Goal: Task Accomplishment & Management: Manage account settings

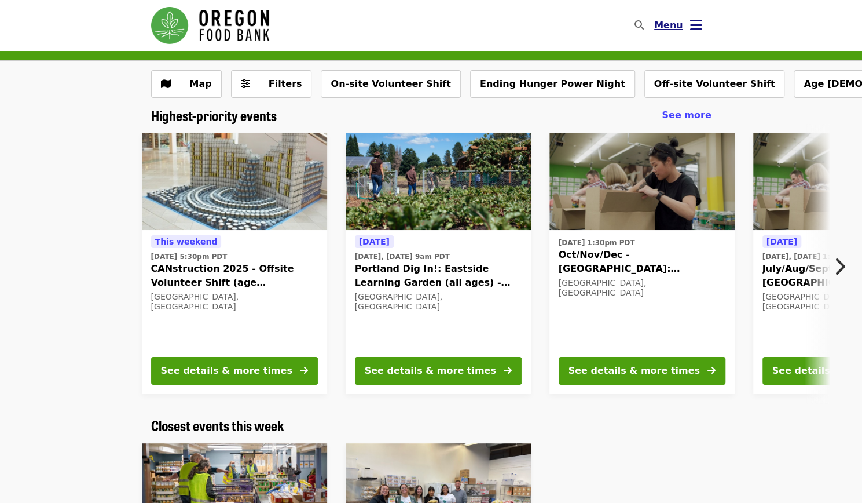
click at [683, 24] on button "Menu" at bounding box center [678, 26] width 67 height 28
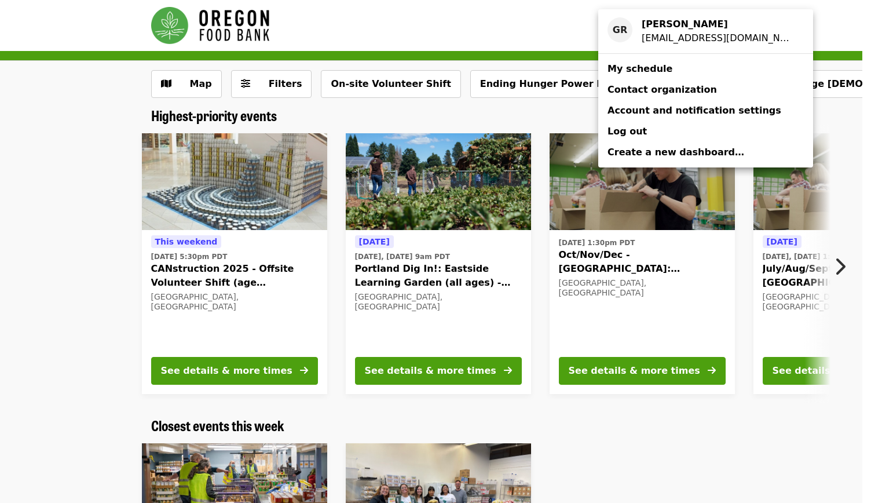
click at [669, 65] on link "My schedule" at bounding box center [705, 68] width 215 height 21
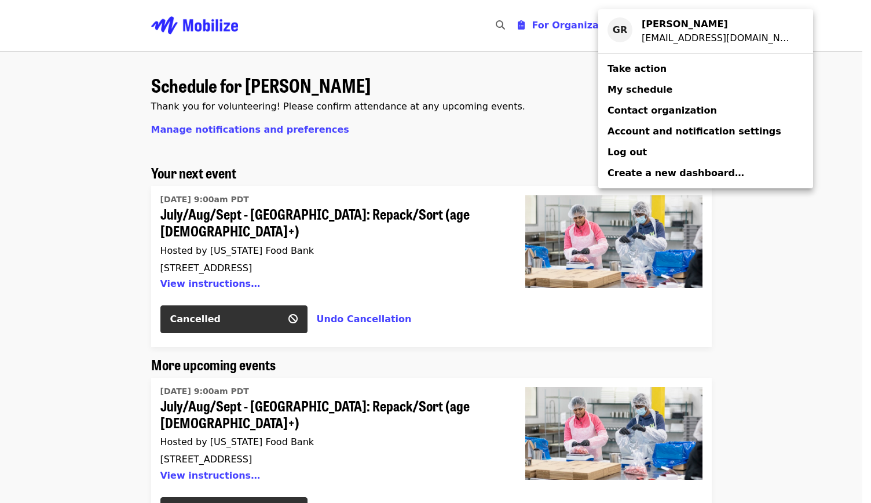
click at [438, 347] on div "Account menu" at bounding box center [435, 251] width 871 height 503
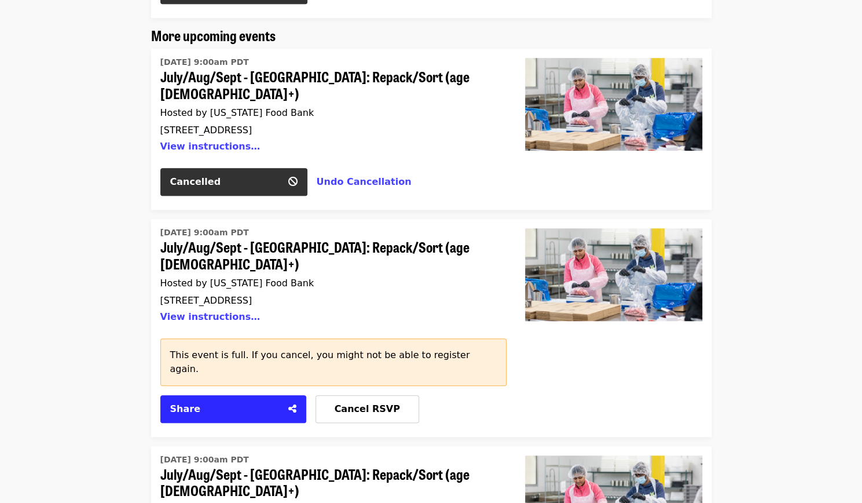
scroll to position [338, 0]
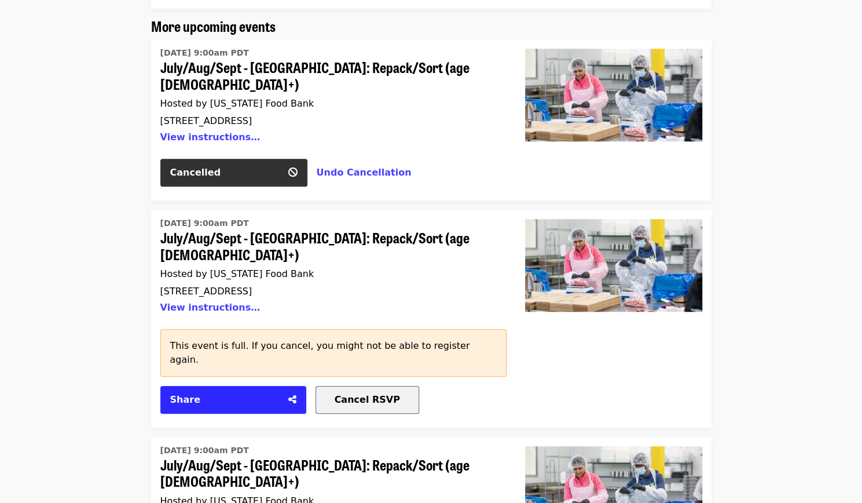
click at [365, 394] on span "Cancel RSVP" at bounding box center [367, 399] width 65 height 11
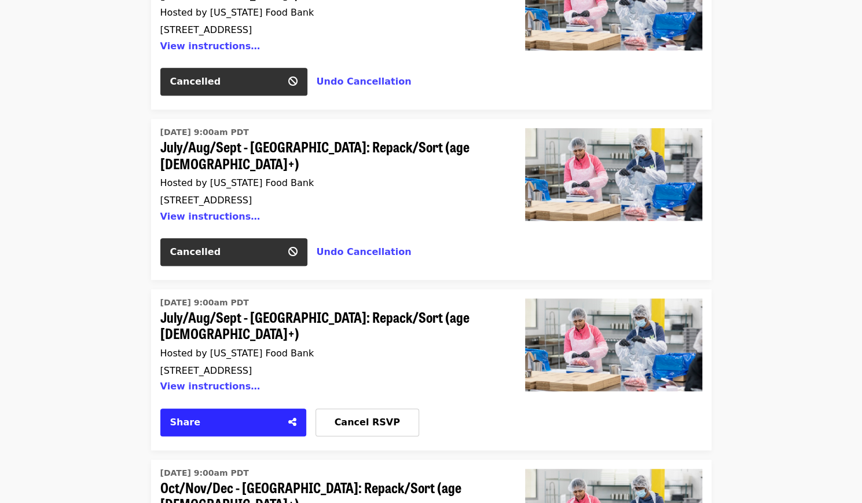
scroll to position [430, 0]
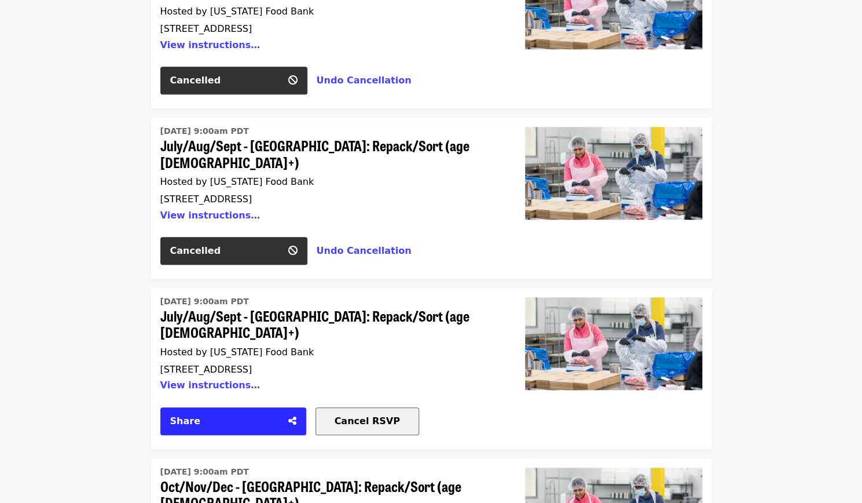
click at [361, 415] on span "Cancel RSVP" at bounding box center [367, 420] width 65 height 11
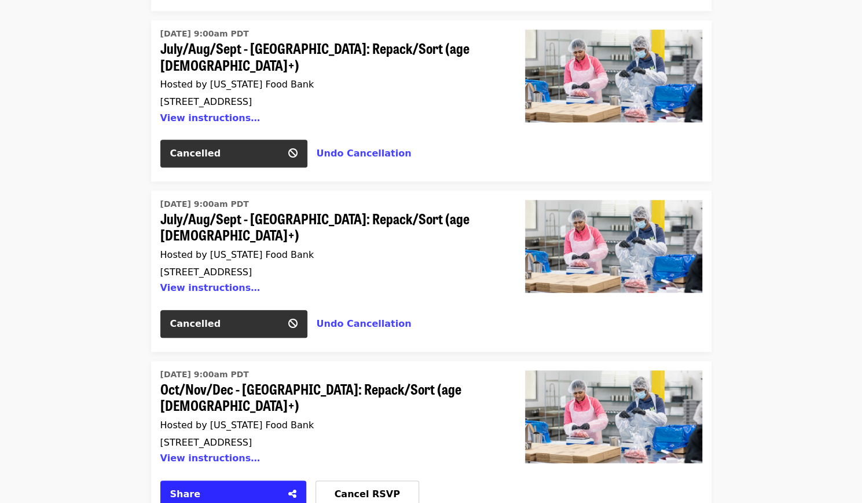
scroll to position [538, 0]
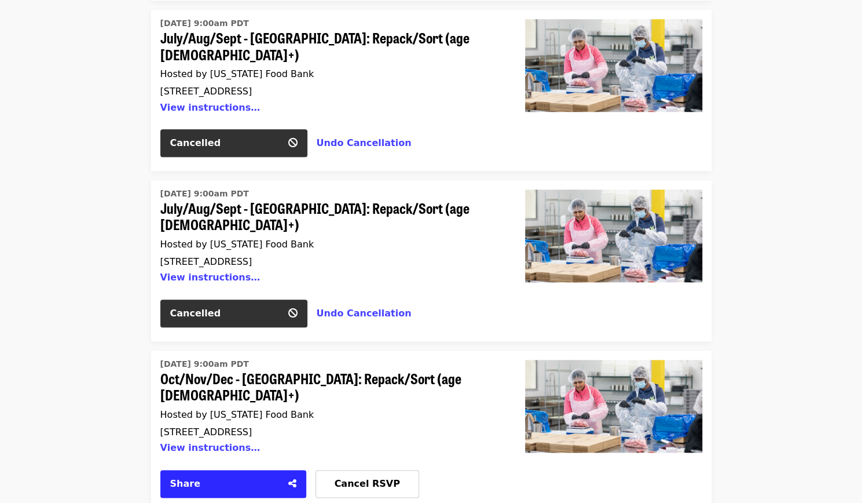
click at [360, 470] on button "Cancel RSVP" at bounding box center [368, 484] width 104 height 28
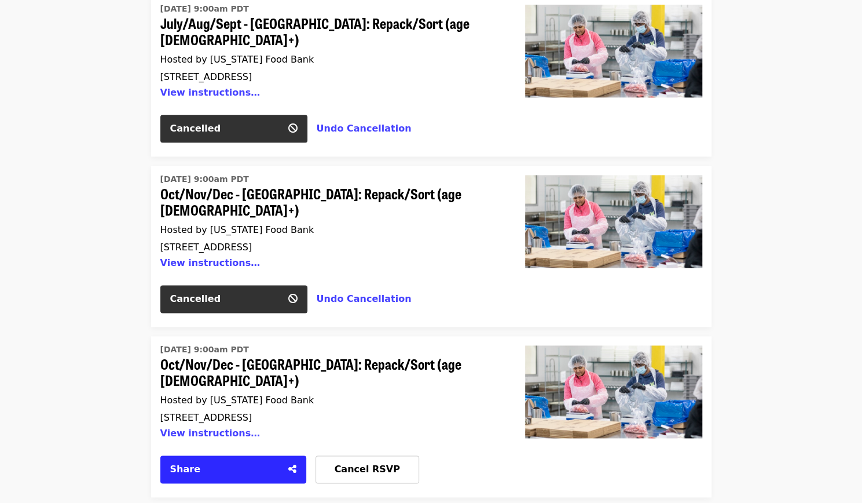
scroll to position [730, 0]
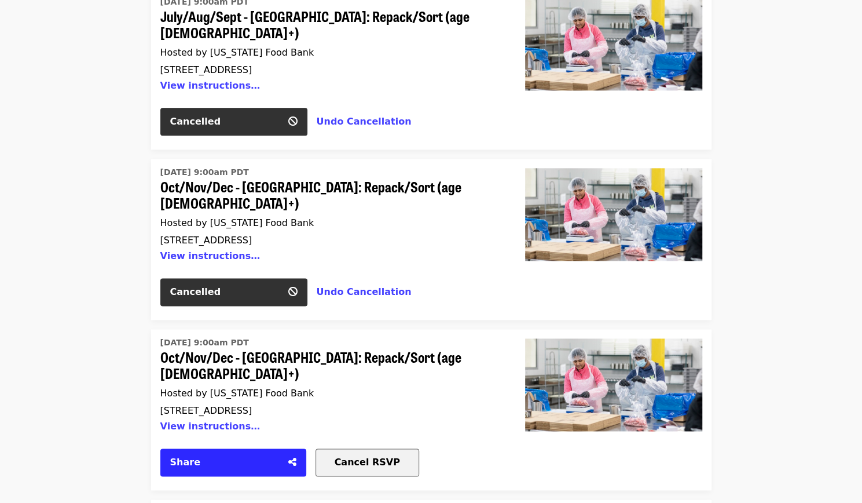
click at [361, 456] on span "Cancel RSVP" at bounding box center [367, 461] width 65 height 11
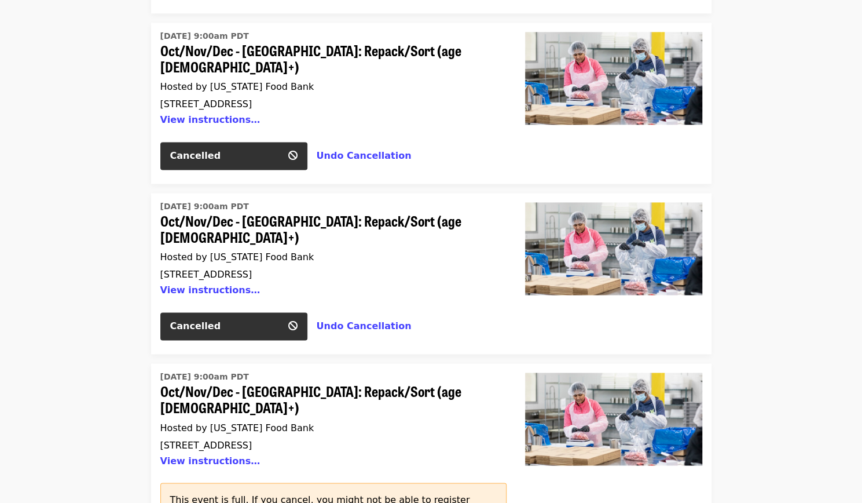
scroll to position [872, 0]
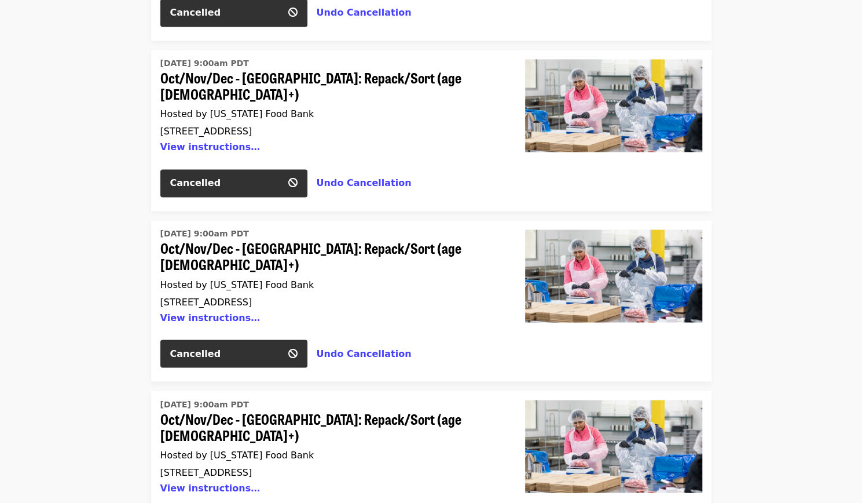
scroll to position [1015, 0]
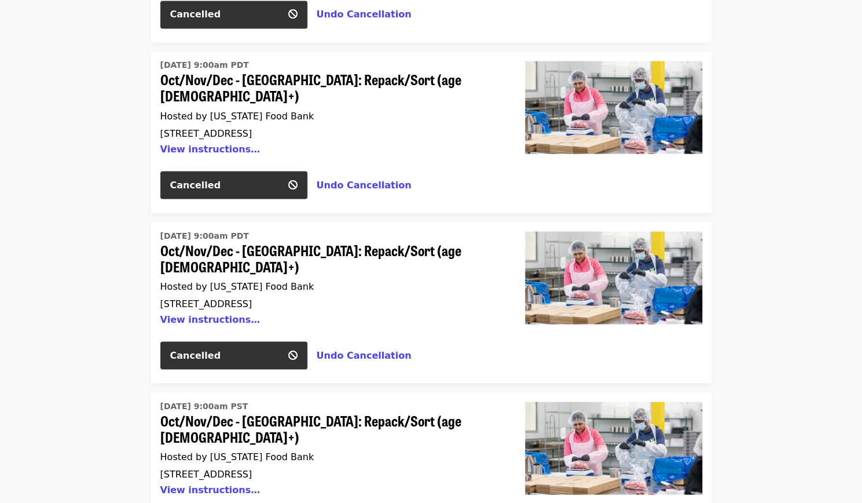
scroll to position [1181, 0]
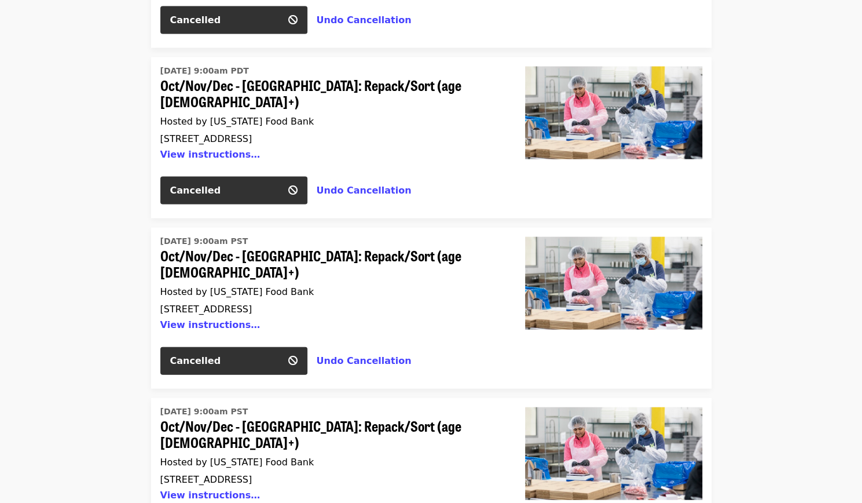
scroll to position [1345, 0]
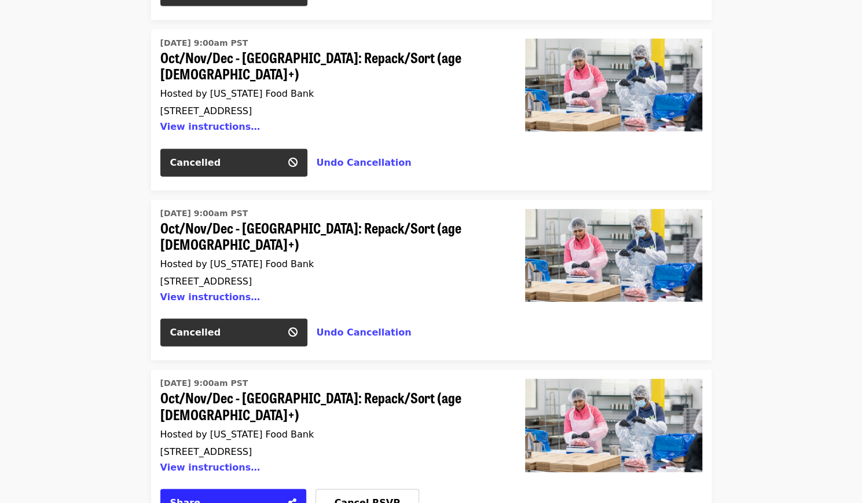
scroll to position [1544, 0]
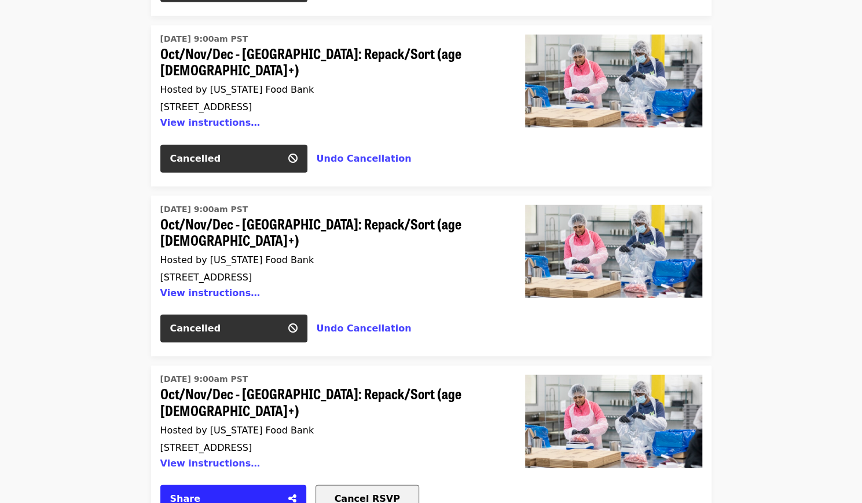
click at [381, 485] on button "Cancel RSVP" at bounding box center [368, 499] width 104 height 28
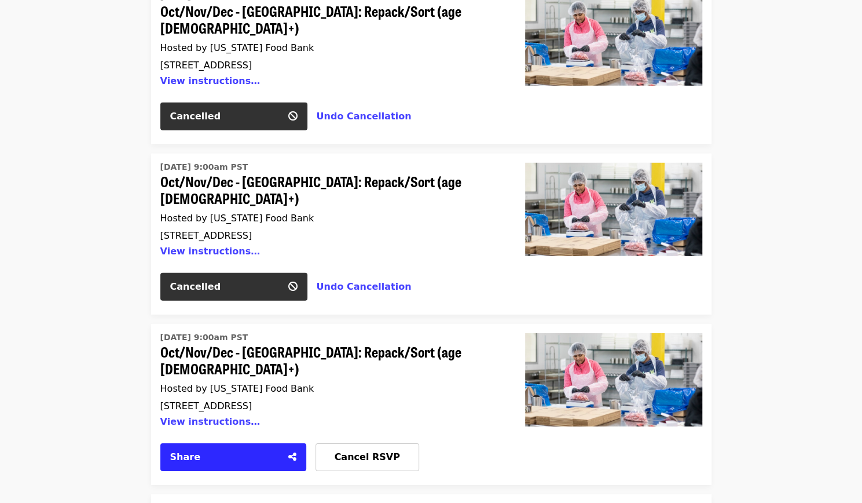
scroll to position [1931, 0]
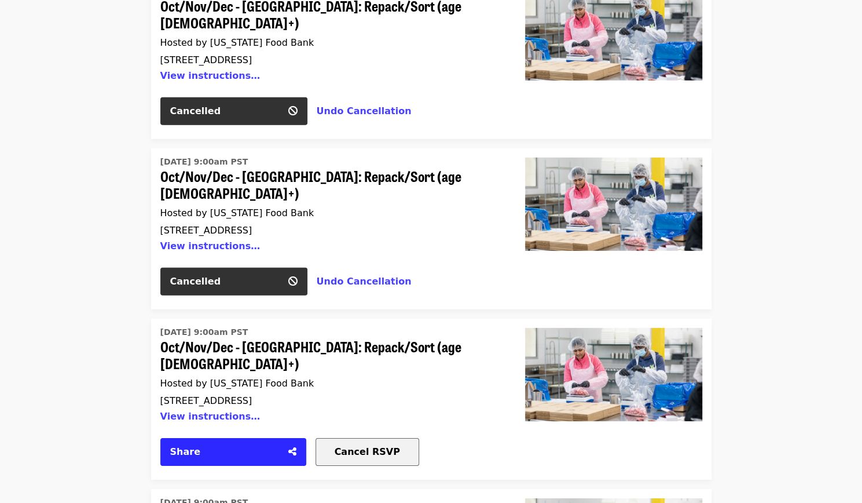
click at [389, 438] on button "Cancel RSVP" at bounding box center [368, 452] width 104 height 28
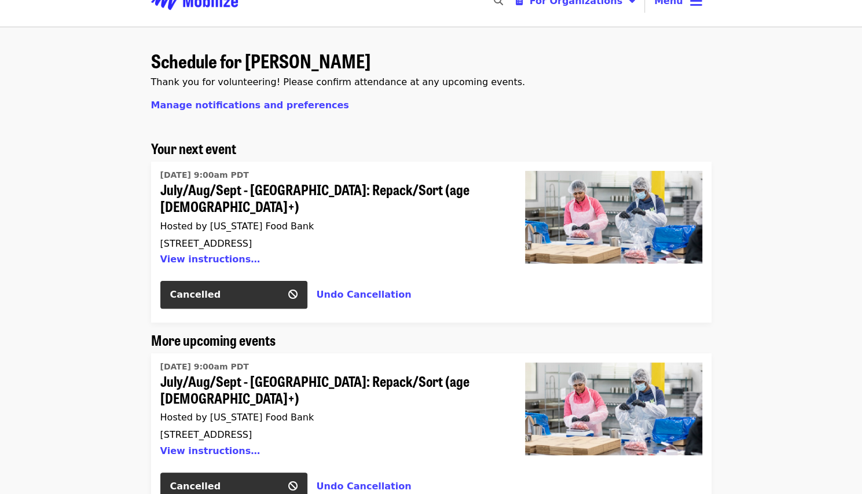
scroll to position [0, 0]
